Goal: Find specific page/section: Find specific page/section

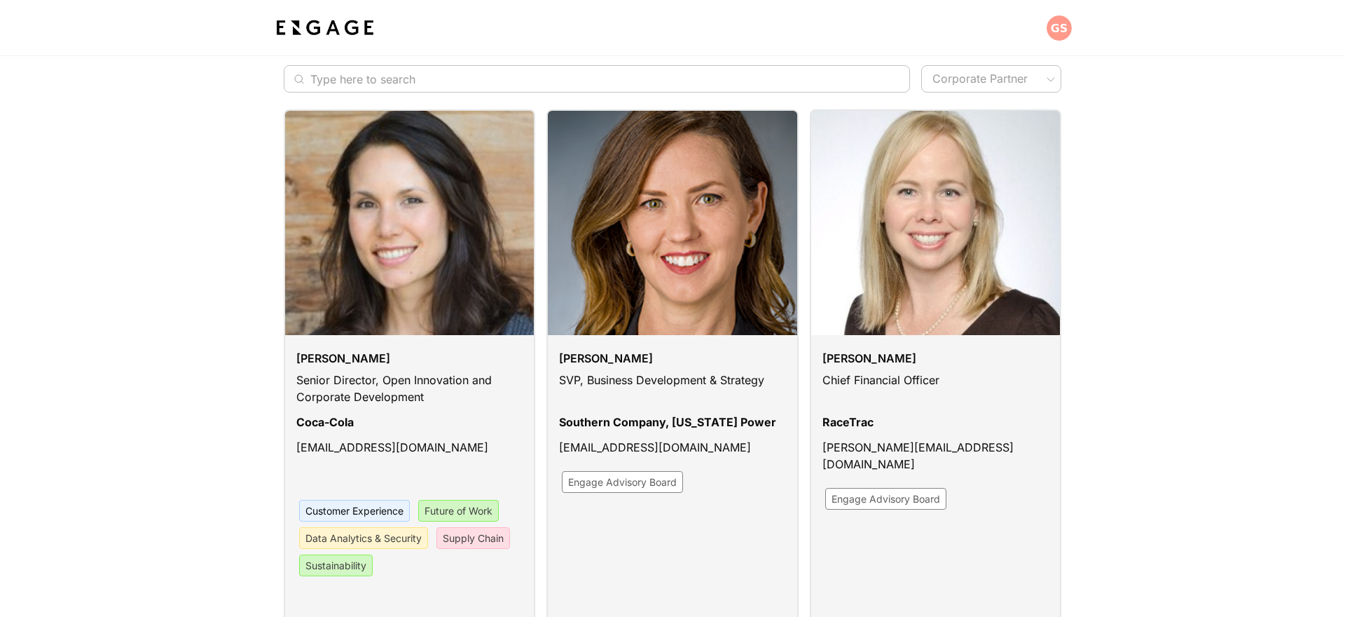
scroll to position [114, 0]
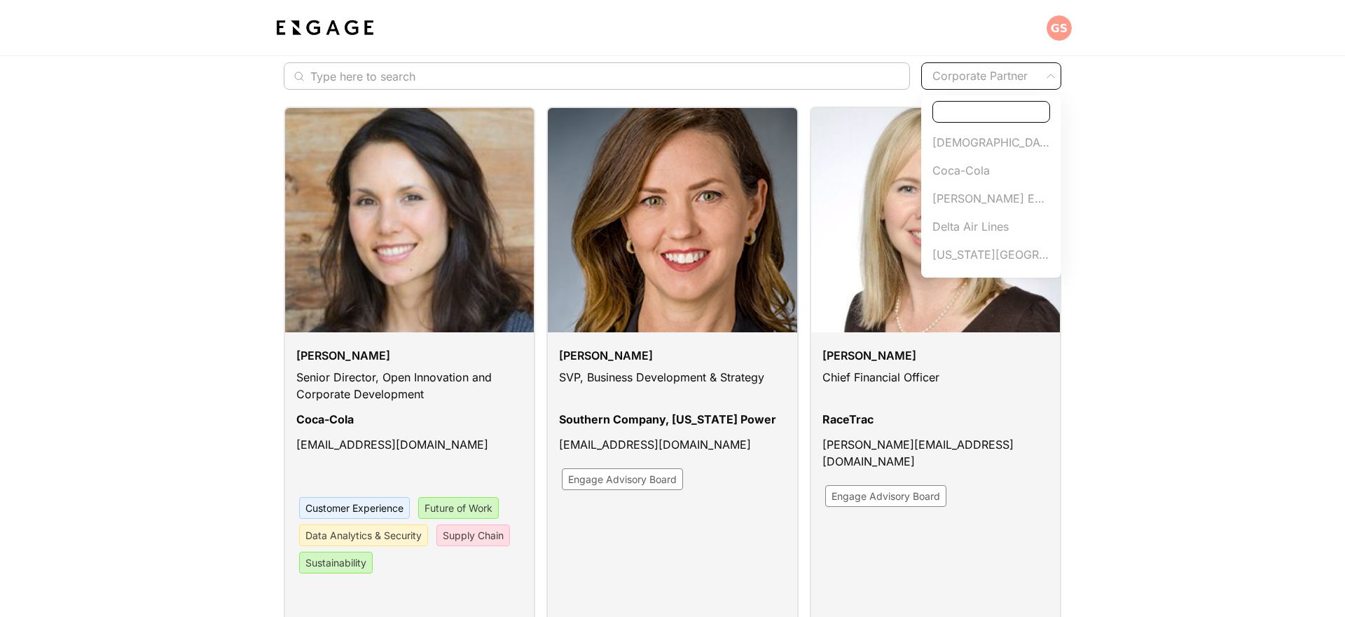
scroll to position [333, 0]
click at [958, 248] on li "Wellstar" at bounding box center [991, 258] width 140 height 28
type input "Wellstar"
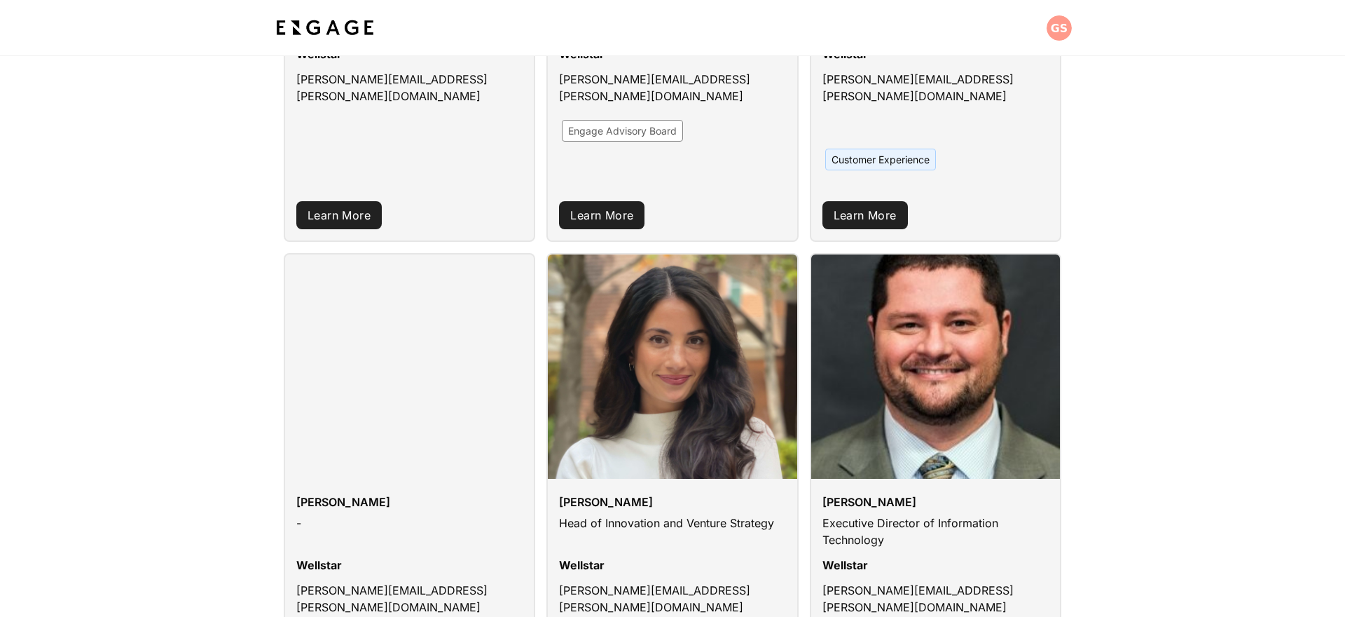
scroll to position [462, 0]
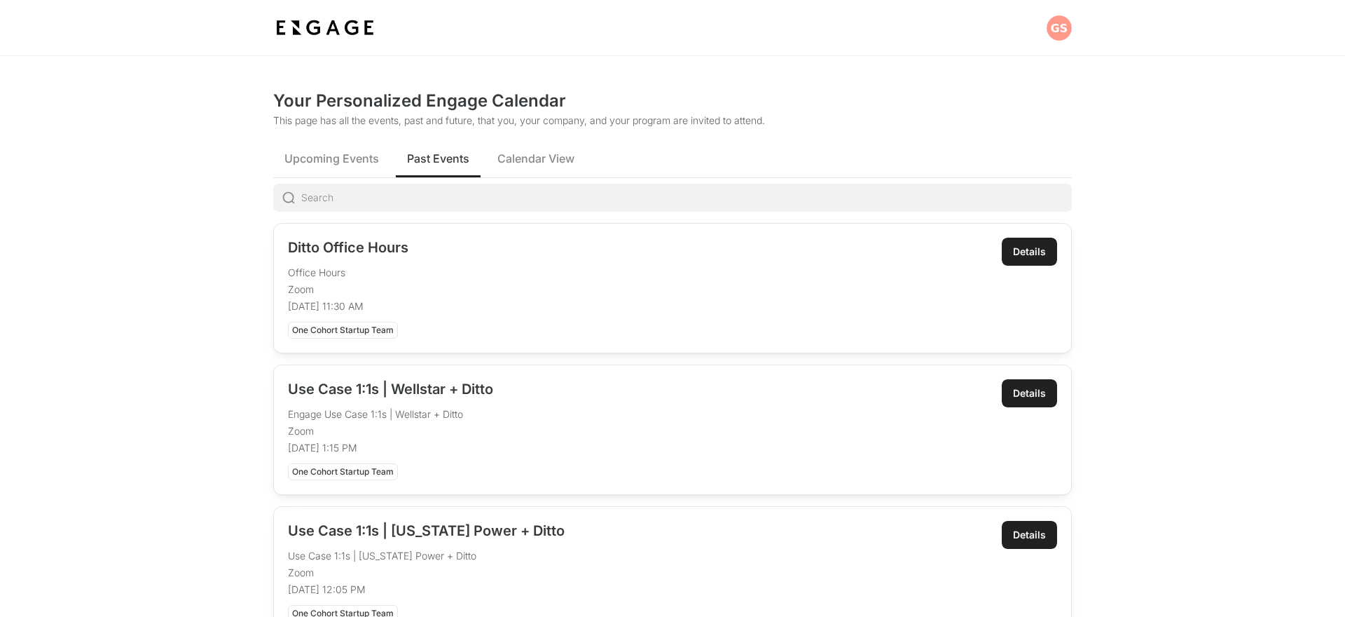
click at [343, 473] on div "One Cohort Startup Team" at bounding box center [343, 471] width 110 height 17
click at [1032, 396] on div "Details" at bounding box center [1029, 393] width 33 height 14
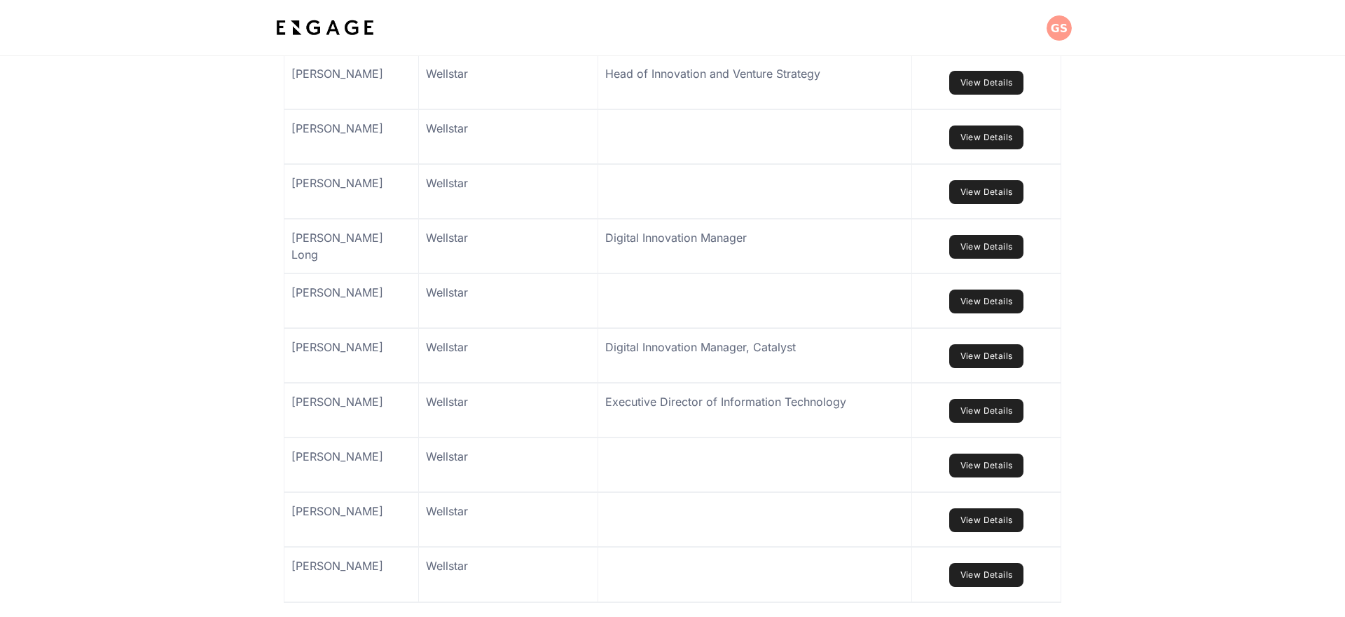
scroll to position [1336, 0]
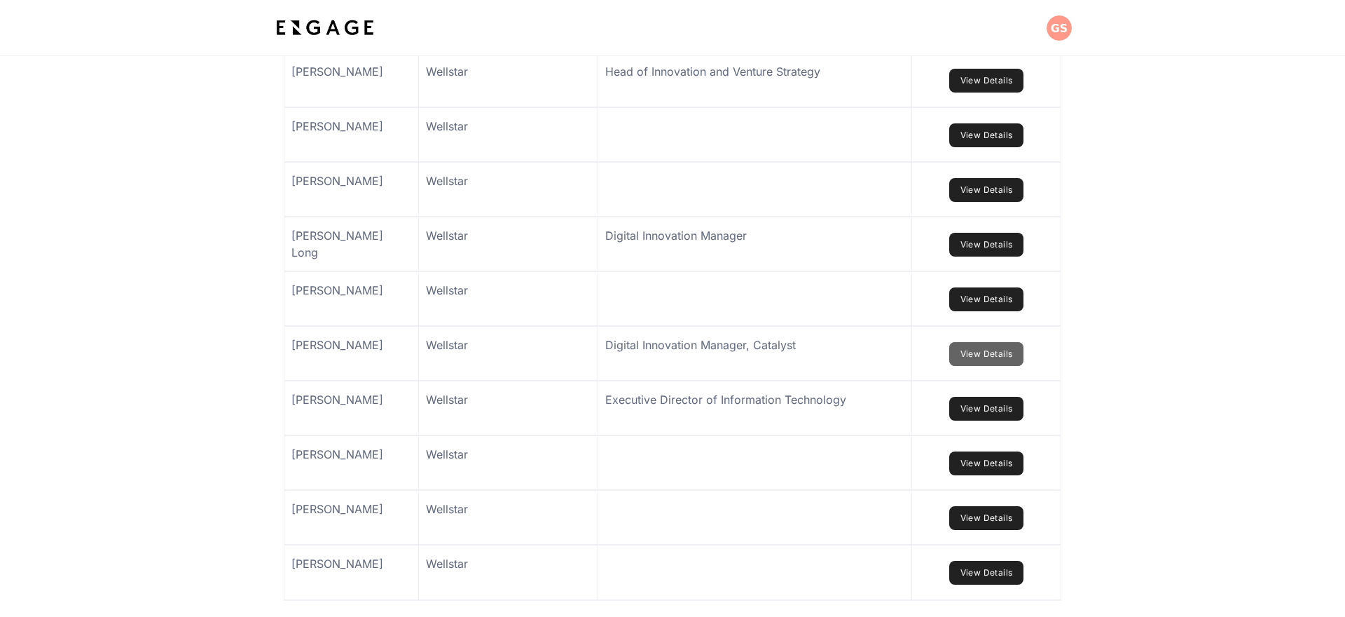
click at [980, 366] on link "View Details" at bounding box center [986, 354] width 75 height 24
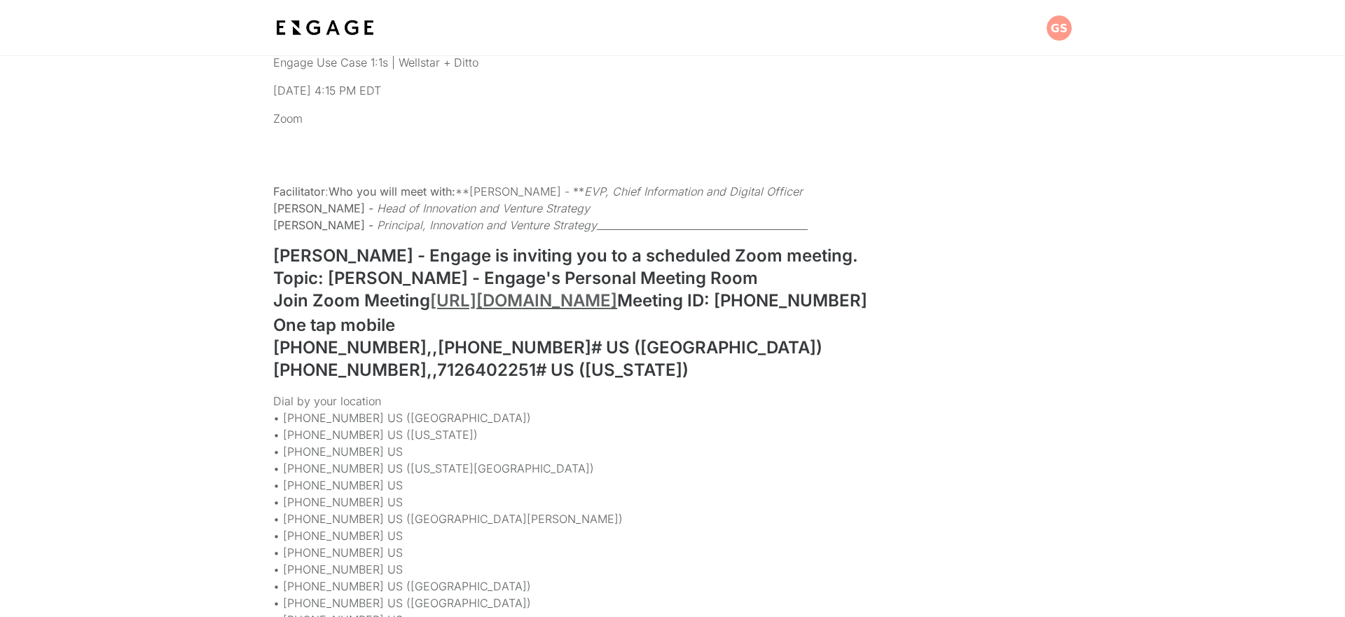
scroll to position [64, 0]
